Goal: Task Accomplishment & Management: Manage account settings

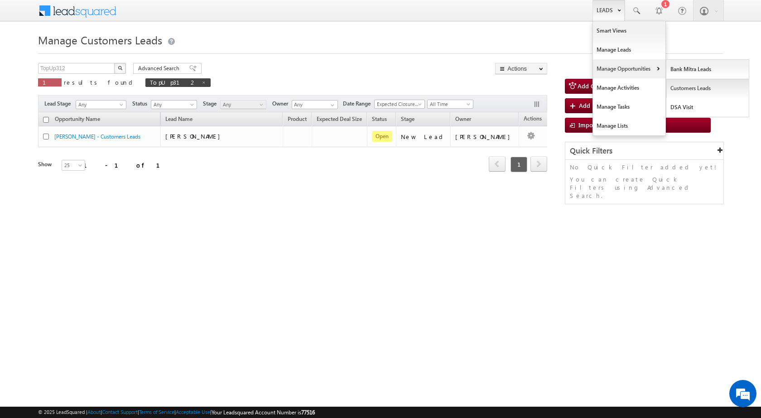
click at [677, 89] on link "Customers Leads" at bounding box center [708, 88] width 83 height 19
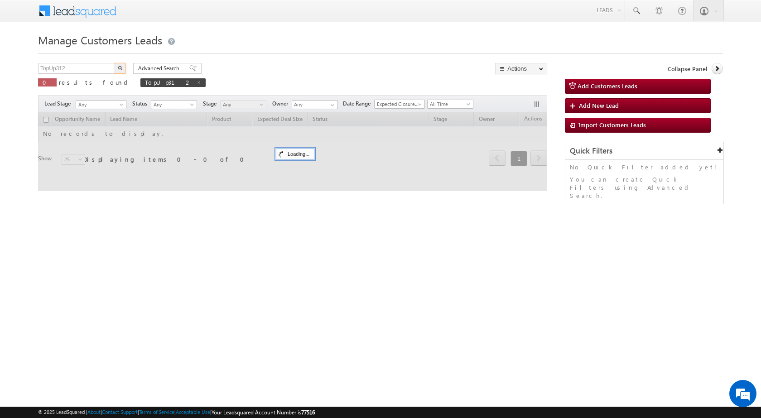
click at [68, 68] on input "TopUp312" at bounding box center [76, 68] width 77 height 11
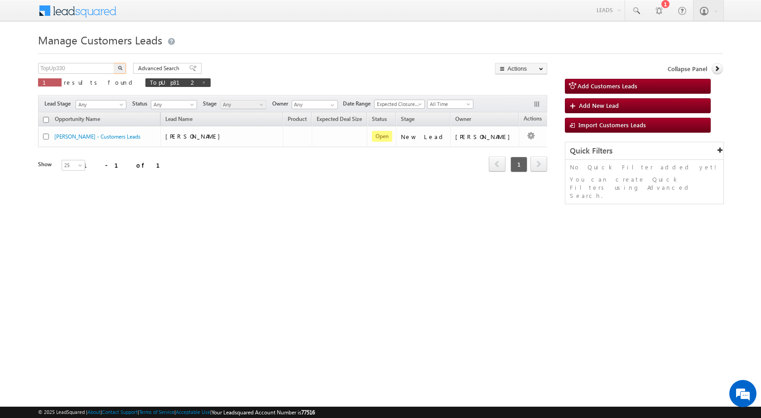
type input "TopUp330"
click at [119, 67] on img "button" at bounding box center [120, 68] width 5 height 5
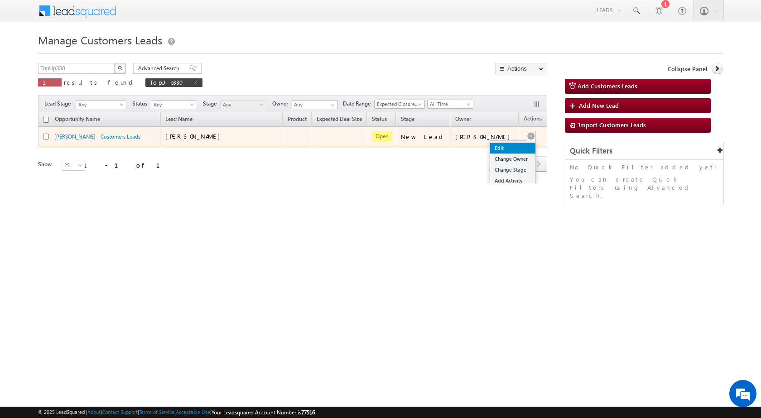
click at [506, 143] on link "Edit" at bounding box center [512, 148] width 45 height 11
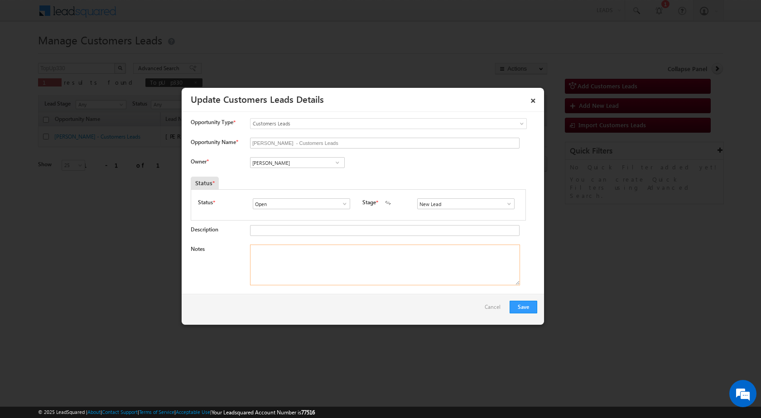
click at [303, 269] on textarea "Notes" at bounding box center [385, 265] width 270 height 41
paste textarea "[PERSON_NAME]"
paste textarea "6377073491"
click at [361, 251] on textarea "Name - [PERSON_NAME] / Mobile No - [PHONE_NUMBER]" at bounding box center [385, 265] width 270 height 41
type textarea "Name - [PERSON_NAME] / Mobile No - [PHONE_NUMBER] / Cust interested in 5 Lac To…"
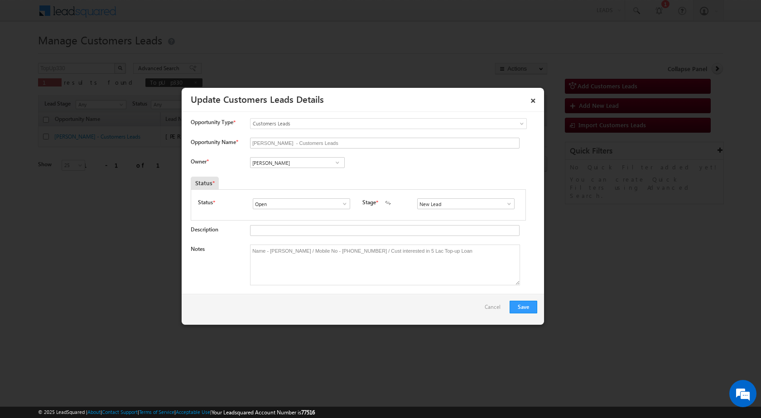
drag, startPoint x: 295, startPoint y: 154, endPoint x: 295, endPoint y: 160, distance: 6.9
click at [296, 169] on div "[PERSON_NAME] [PERSON_NAME] [PERSON_NAME]" at bounding box center [305, 163] width 110 height 13
click at [295, 162] on input "[PERSON_NAME]" at bounding box center [297, 162] width 95 height 11
type input "Gaurav"
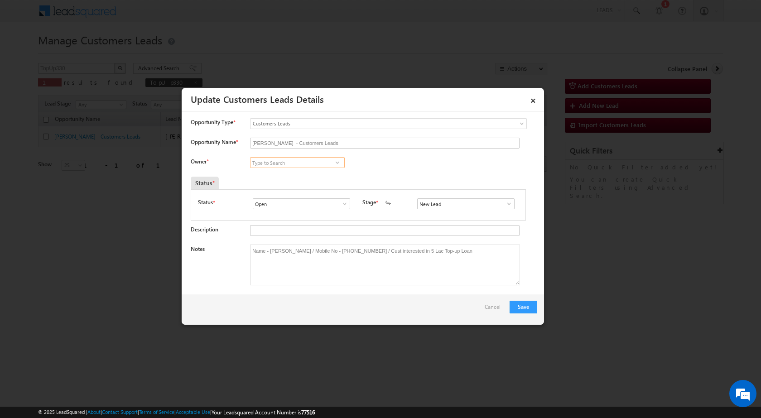
click at [266, 165] on input at bounding box center [297, 162] width 95 height 11
paste input "[EMAIL_ADDRESS][DOMAIN_NAME]"
click at [270, 174] on link "Gaurav Kumar [EMAIL_ADDRESS][DOMAIN_NAME]" at bounding box center [297, 176] width 95 height 17
type input "[PERSON_NAME]"
click at [349, 289] on div "Notes Name - [PERSON_NAME] / Mobile No - [PHONE_NUMBER] / Cust interested in 5 …" at bounding box center [364, 267] width 347 height 45
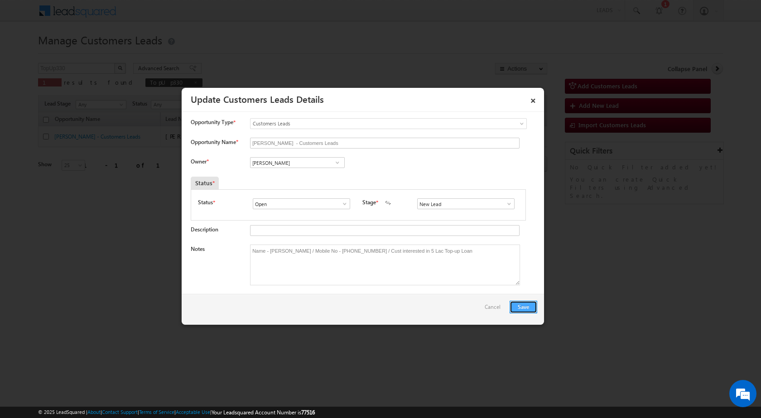
click at [533, 308] on button "Save" at bounding box center [524, 307] width 28 height 13
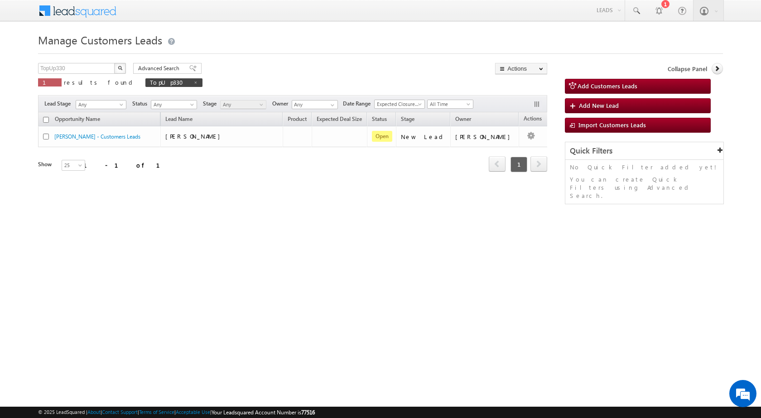
drag, startPoint x: 333, startPoint y: 307, endPoint x: 309, endPoint y: 246, distance: 64.7
click at [333, 280] on html "Menu [PERSON_NAME] sitar a5@ks erve." at bounding box center [380, 140] width 761 height 280
